Goal: Ask a question: Seek information or help from site administrators or community

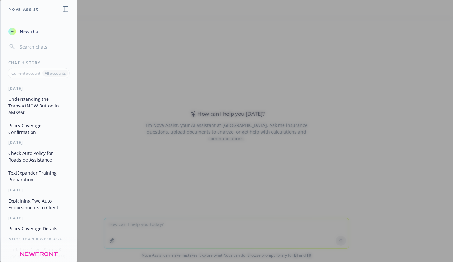
click at [25, 124] on button "Policy Coverage Confirmation" at bounding box center [39, 128] width 66 height 17
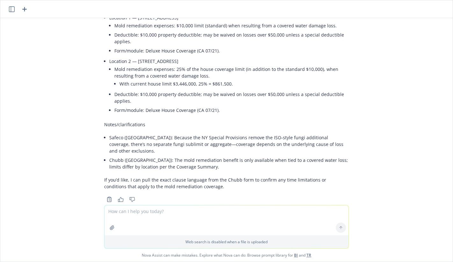
scroll to position [1672, 0]
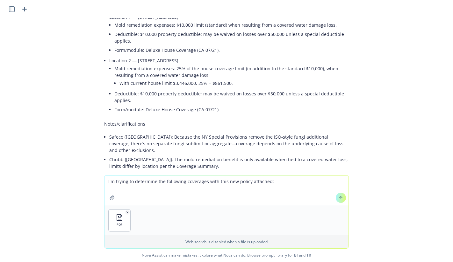
click at [287, 186] on textarea "I'm trying to determine the following coverages with this new policy attached:" at bounding box center [226, 191] width 244 height 30
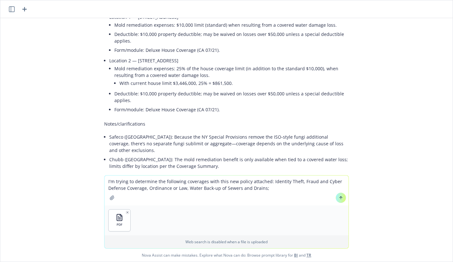
click at [295, 182] on textarea "I'm trying to determine the following coverages with this new policy attached: …" at bounding box center [226, 191] width 244 height 30
click at [142, 192] on textarea "I'm trying to determine the following coverages with this new policy attached: …" at bounding box center [226, 191] width 244 height 30
click at [143, 188] on textarea "I'm trying to determine the following coverages with this new policy attached: …" at bounding box center [226, 191] width 244 height 30
click at [276, 189] on textarea "I'm trying to determine the following coverages with this new policy attached: …" at bounding box center [226, 191] width 244 height 30
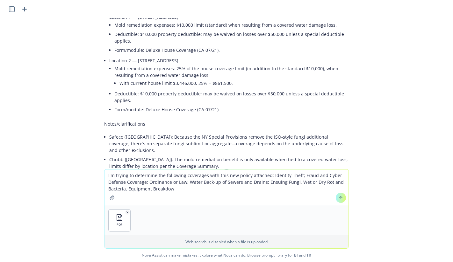
type textarea "I'm trying to determine the following coverages with this new policy attached: …"
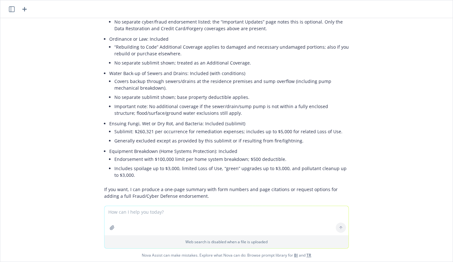
scroll to position [1984, 0]
